Goal: Information Seeking & Learning: Learn about a topic

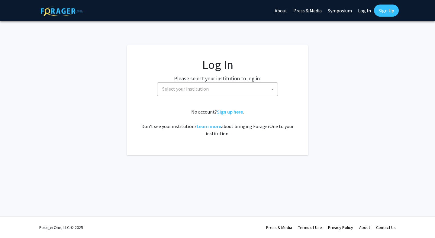
select select
click at [203, 88] on span "Select your institution" at bounding box center [185, 89] width 47 height 6
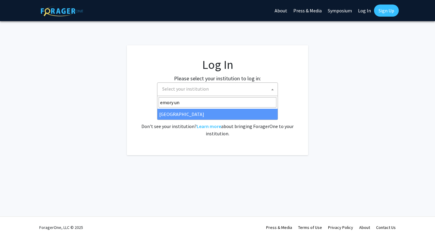
type input "emory uni"
select select "12"
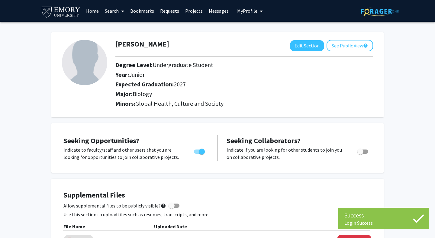
click at [111, 9] on link "Search" at bounding box center [114, 10] width 25 height 21
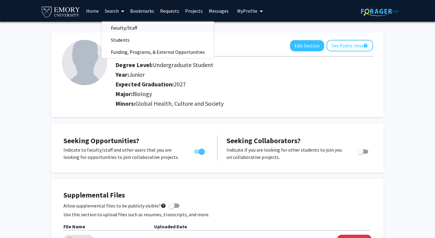
click at [121, 27] on span "Faculty/Staff" at bounding box center [124, 28] width 44 height 12
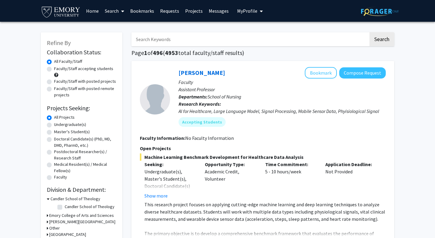
click at [116, 11] on link "Search" at bounding box center [114, 10] width 25 height 21
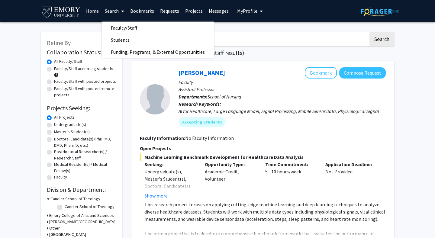
click at [116, 10] on link "Search" at bounding box center [114, 10] width 25 height 21
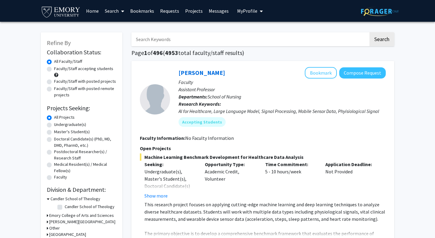
click at [76, 69] on label "Faculty/Staff accepting students" at bounding box center [83, 69] width 59 height 6
click at [58, 69] on input "Faculty/Staff accepting students" at bounding box center [56, 68] width 4 height 4
radio input "true"
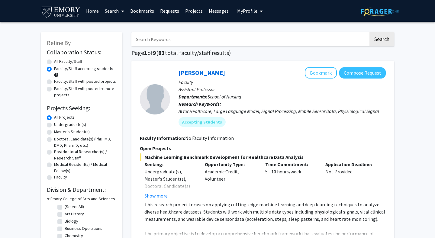
click at [75, 124] on label "Undergraduate(s)" at bounding box center [70, 124] width 32 height 6
click at [58, 124] on input "Undergraduate(s)" at bounding box center [56, 123] width 4 height 4
radio input "true"
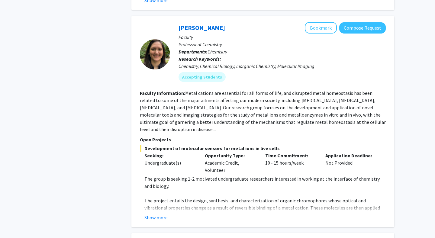
scroll to position [384, 0]
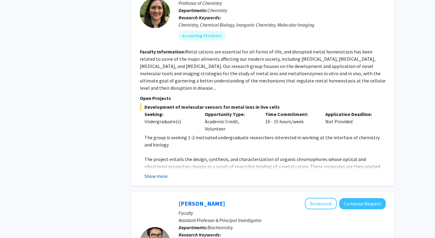
click at [156, 173] on button "Show more" at bounding box center [155, 176] width 23 height 7
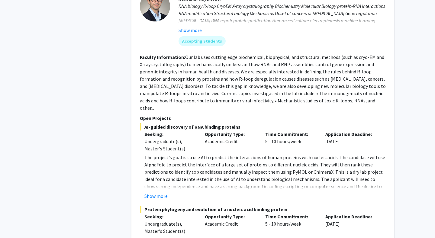
scroll to position [711, 0]
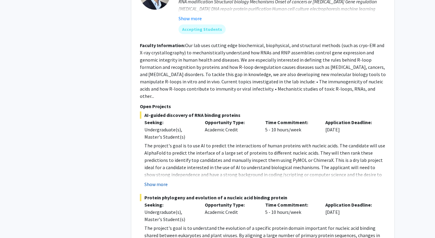
click at [157, 181] on button "Show more" at bounding box center [155, 184] width 23 height 7
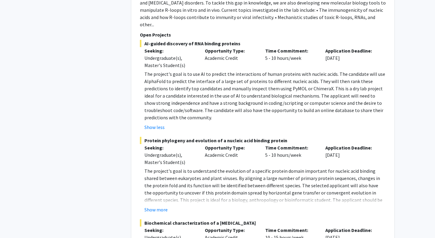
scroll to position [863, 0]
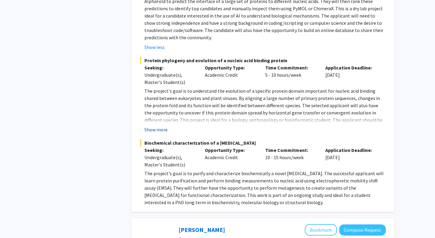
click at [163, 126] on button "Show more" at bounding box center [155, 129] width 23 height 7
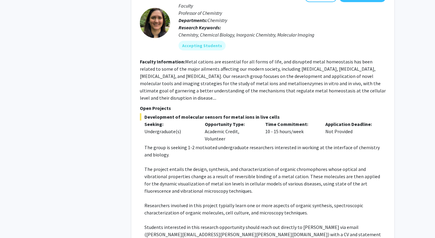
scroll to position [373, 0]
